Goal: Find specific page/section: Find specific page/section

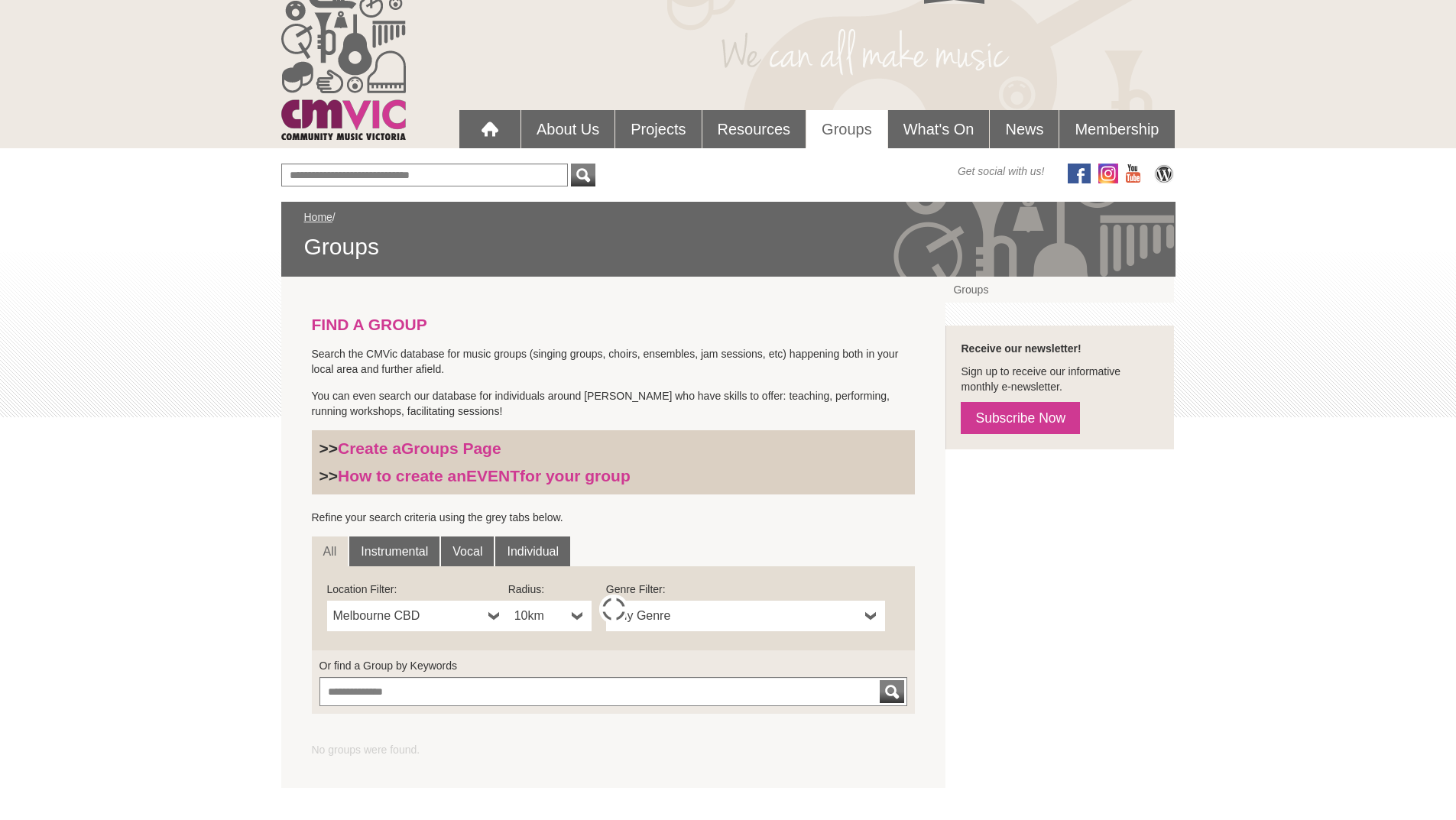
scroll to position [77, 0]
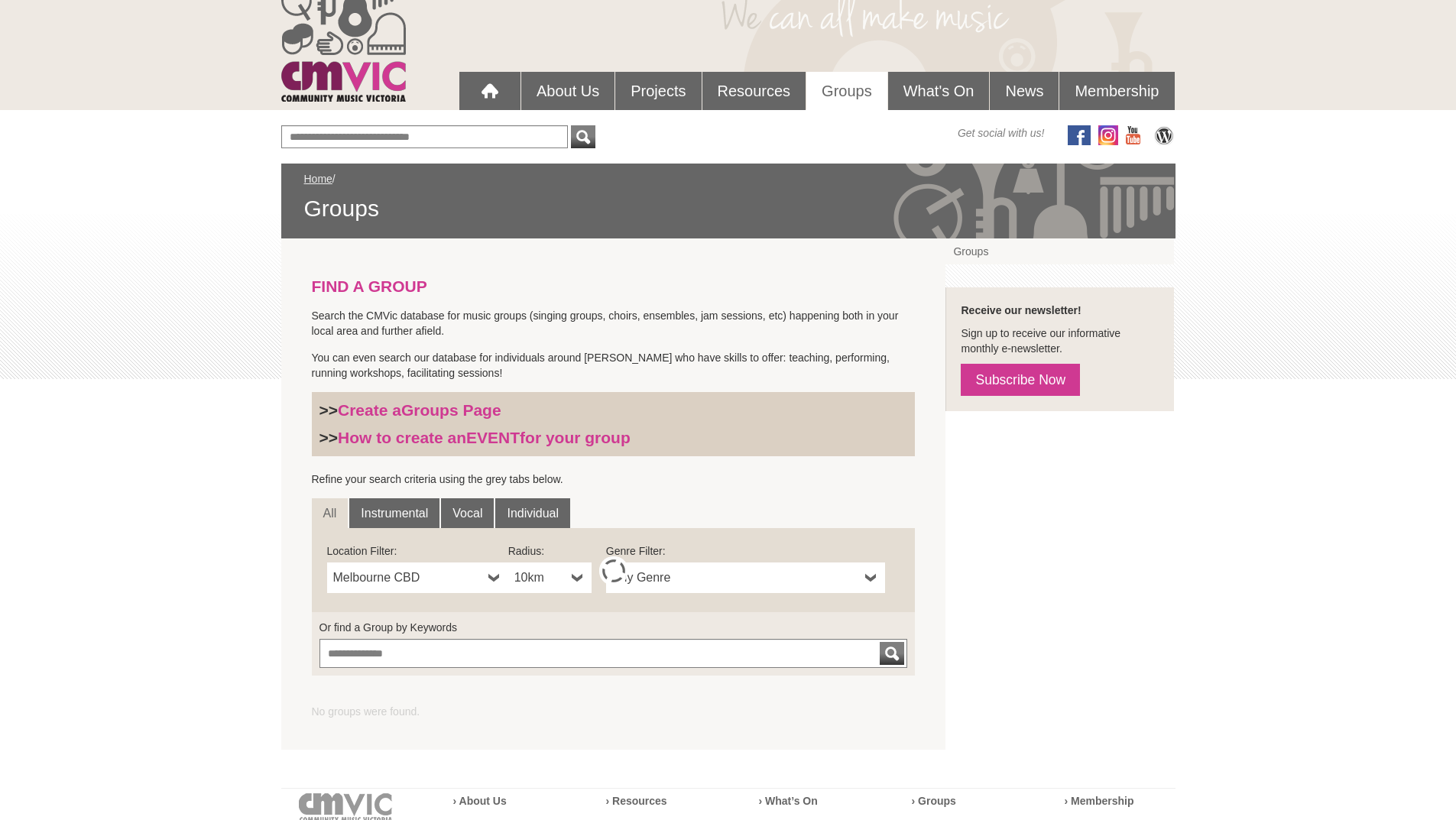
click at [446, 572] on span "Melbourne CBD" at bounding box center [408, 577] width 149 height 18
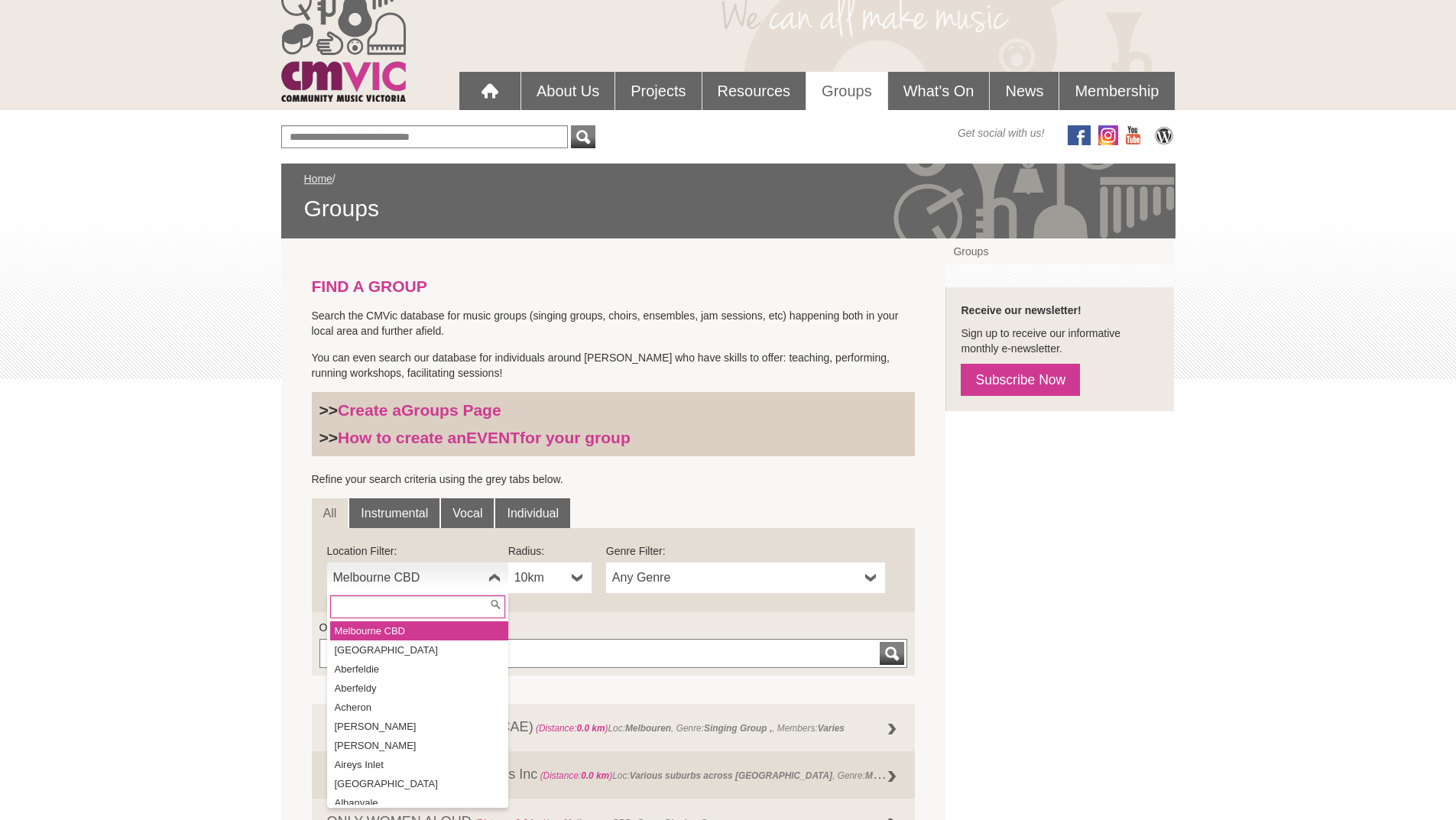
click at [403, 605] on input "text" at bounding box center [418, 606] width 175 height 23
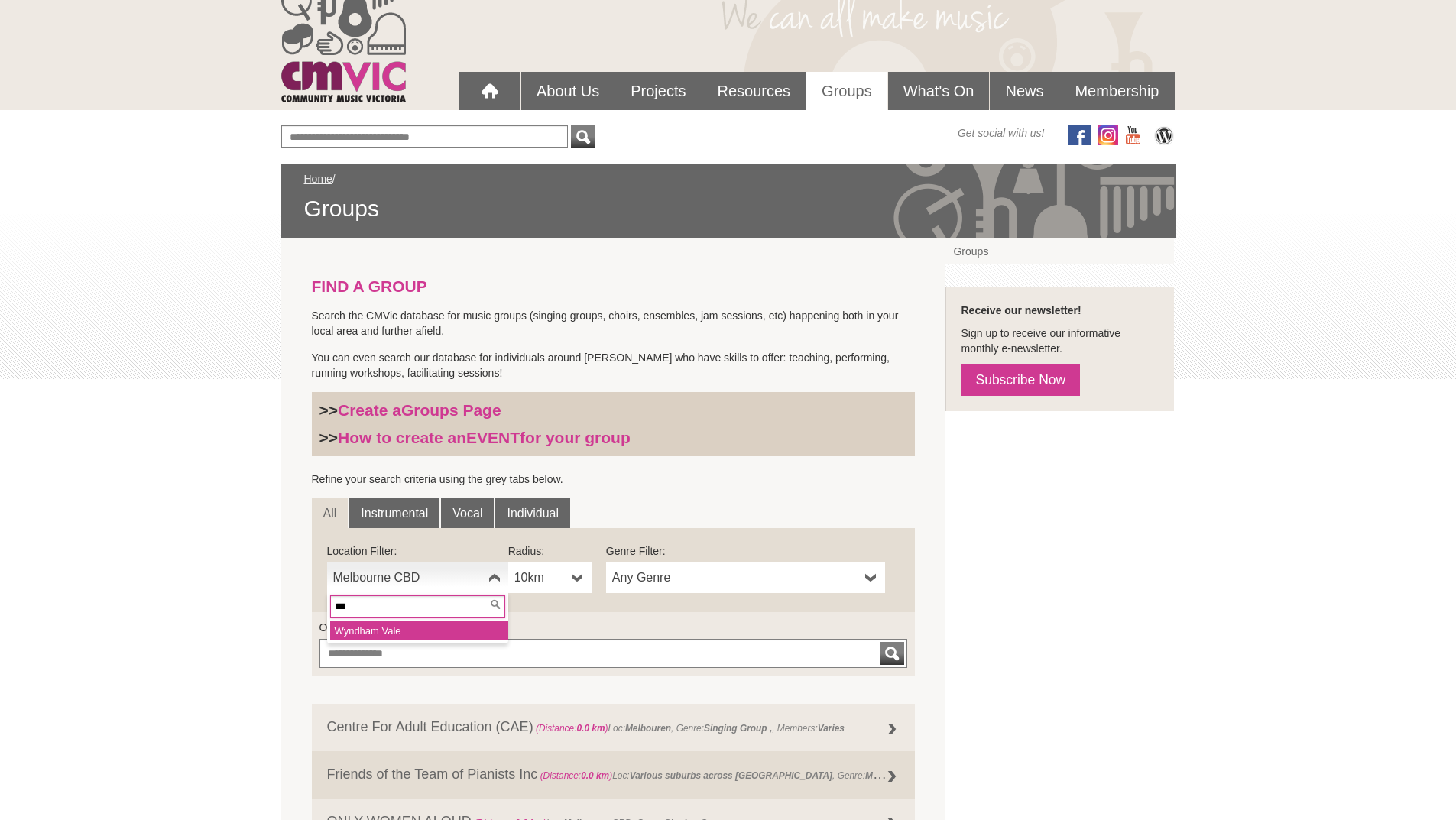
type input "***"
click at [403, 633] on li "Wyn dham Vale" at bounding box center [419, 631] width 178 height 19
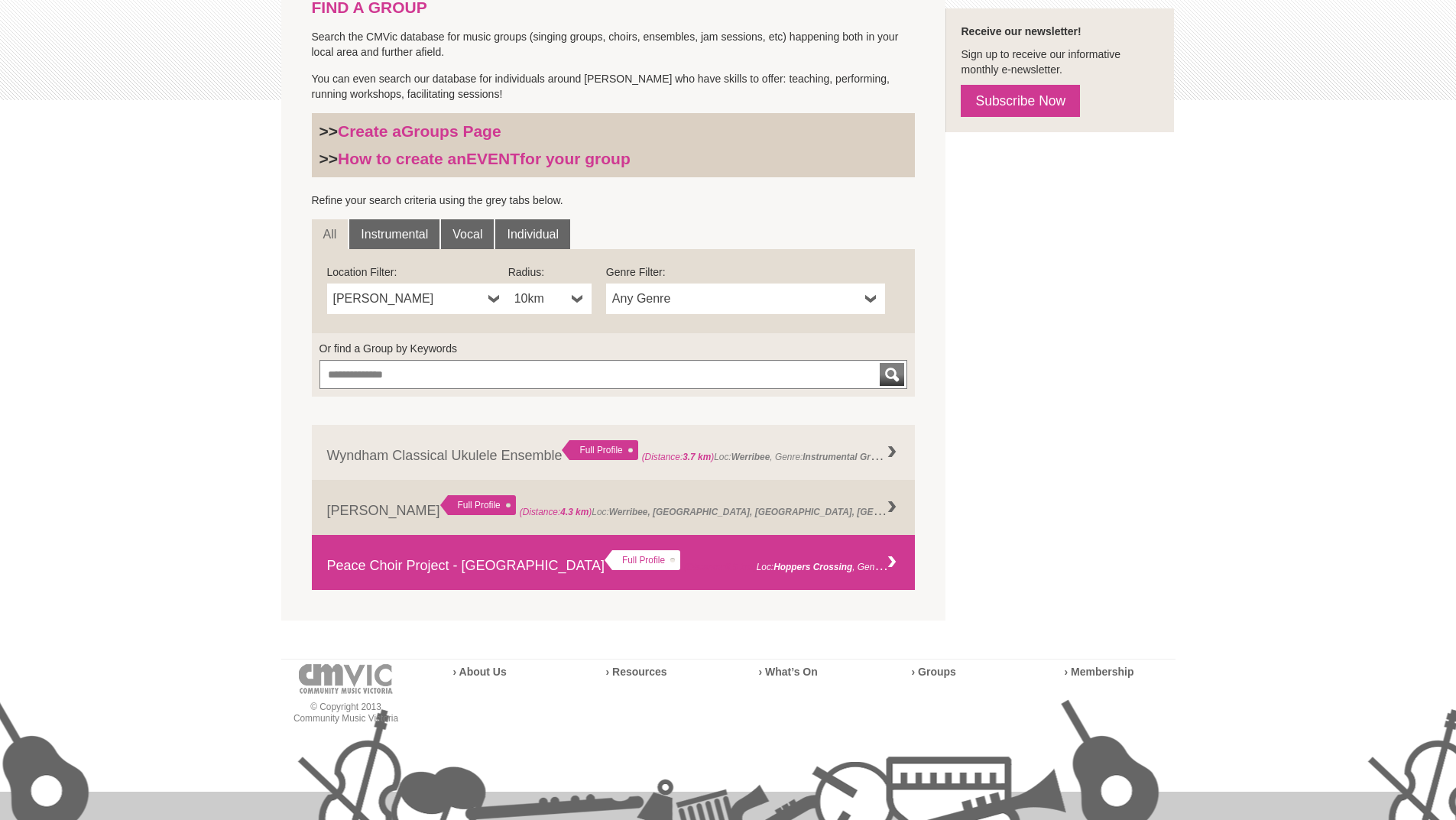
scroll to position [382, 0]
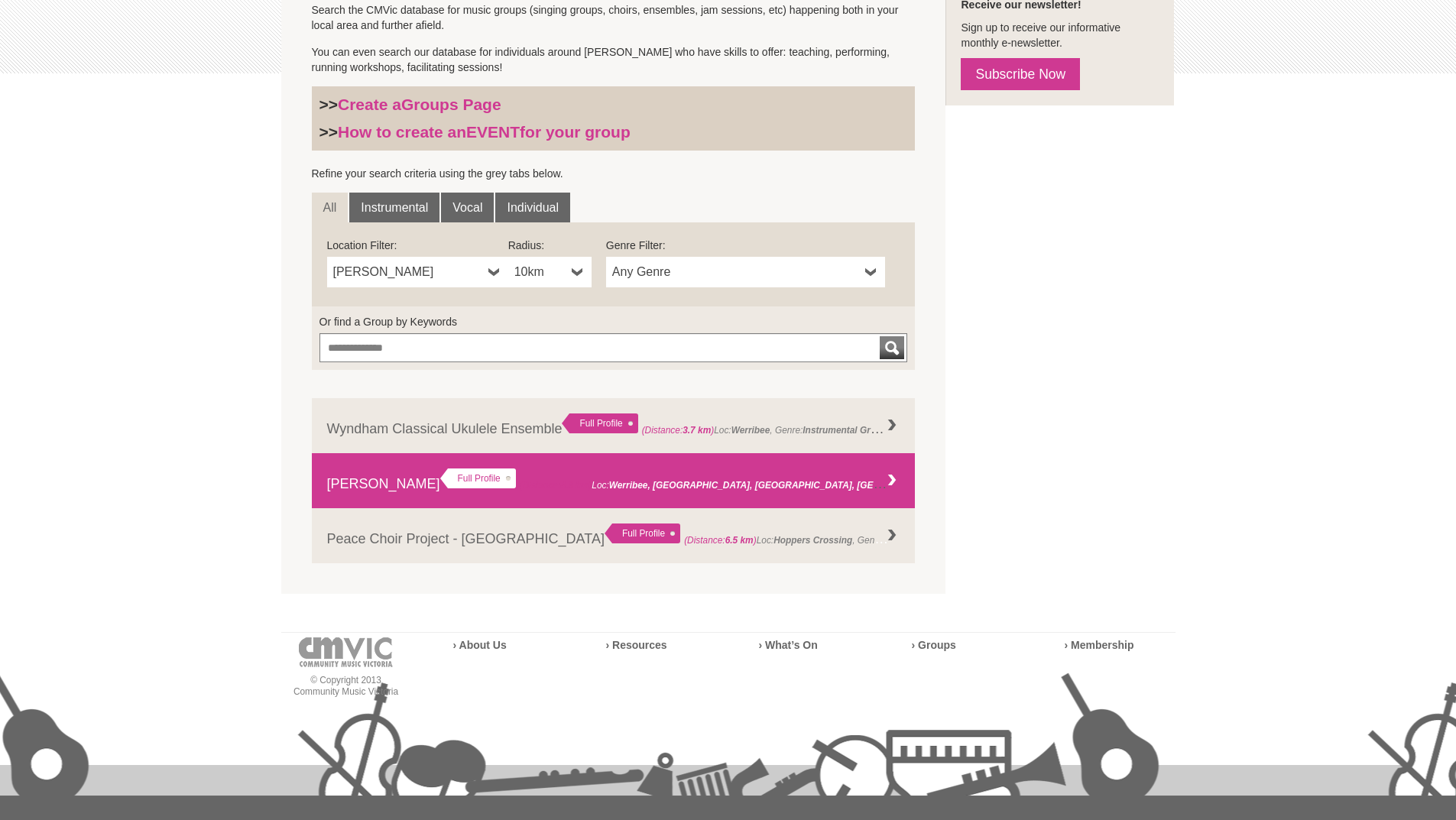
click at [894, 483] on div at bounding box center [891, 480] width 31 height 31
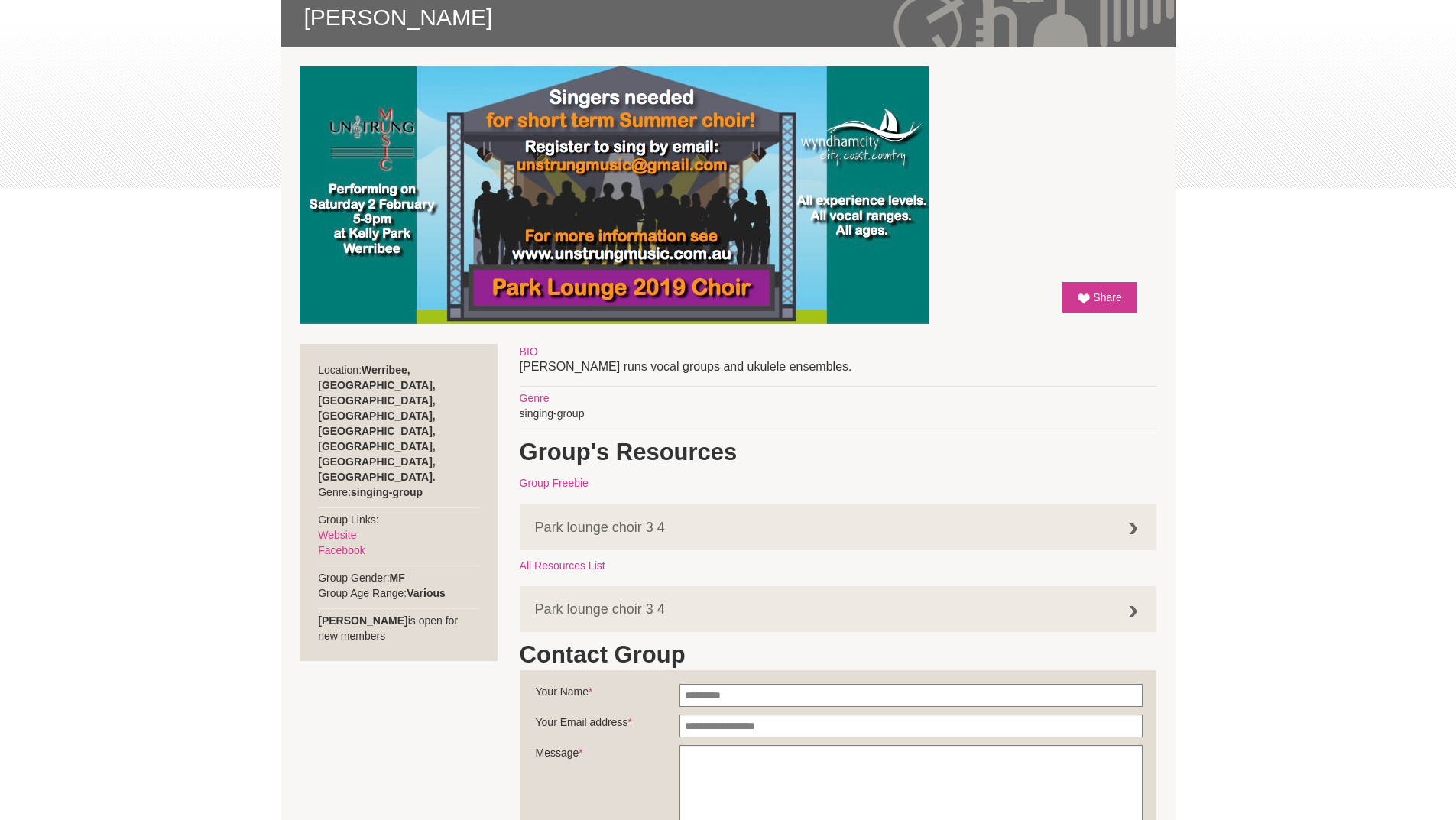
scroll to position [306, 0]
